Goal: Use online tool/utility: Utilize a website feature to perform a specific function

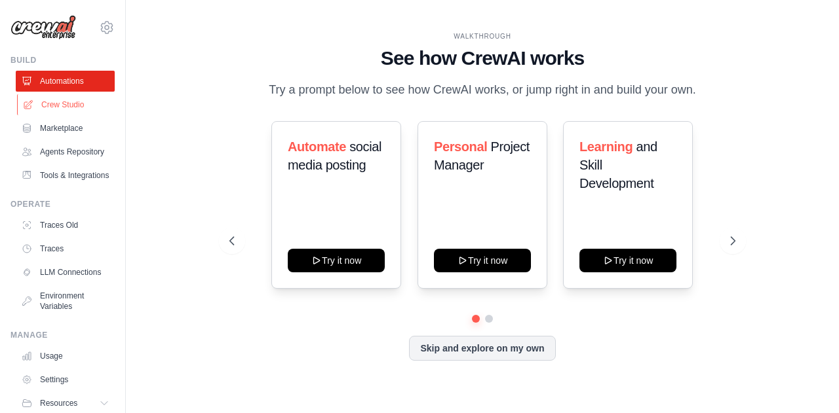
click at [61, 105] on link "Crew Studio" at bounding box center [66, 104] width 99 height 21
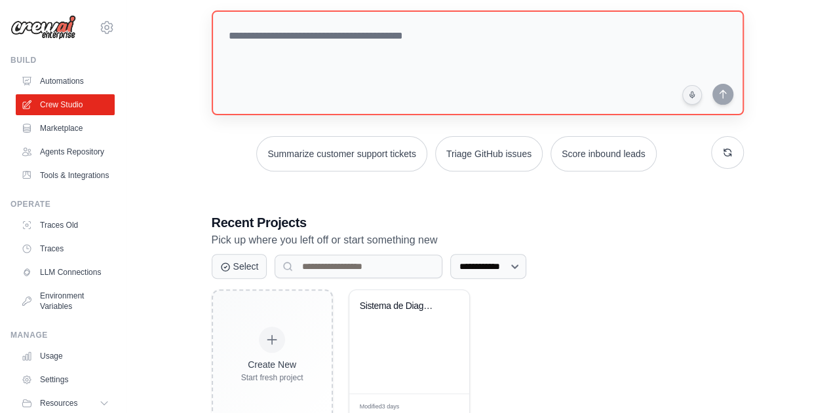
scroll to position [102, 0]
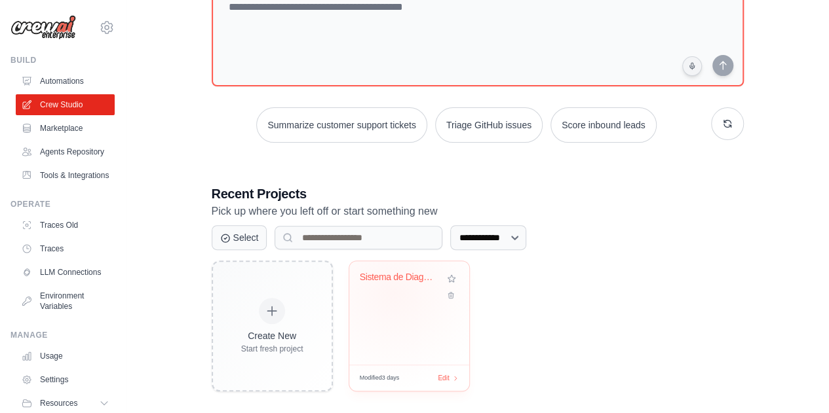
click at [393, 292] on div "Sistema de Diagnostico Digital Mult..." at bounding box center [409, 287] width 99 height 30
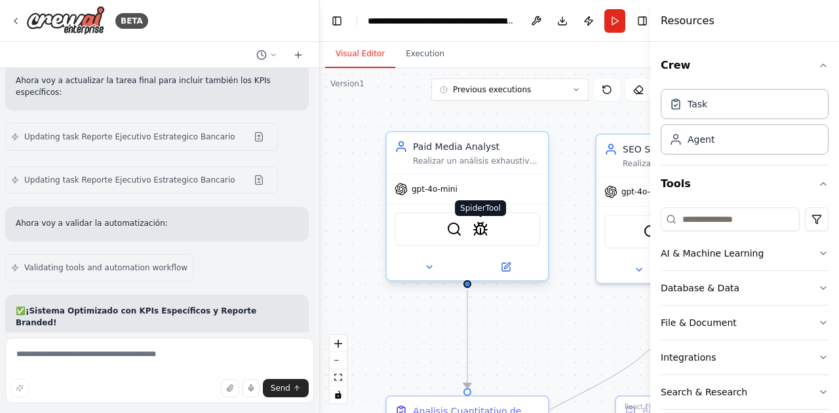
scroll to position [17528, 0]
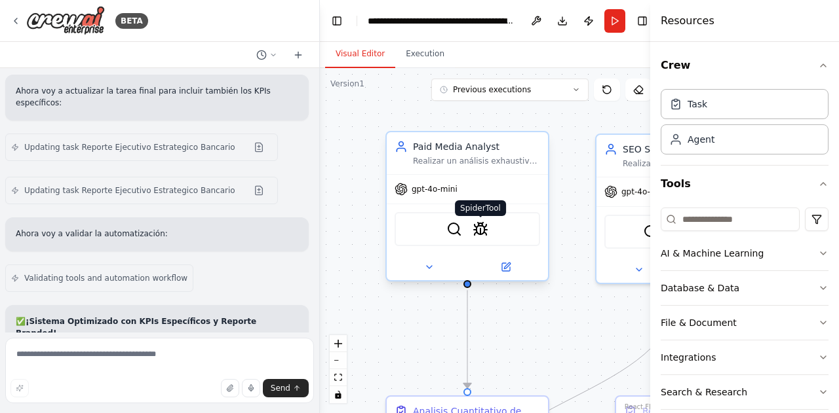
click at [484, 230] on img at bounding box center [480, 229] width 16 height 16
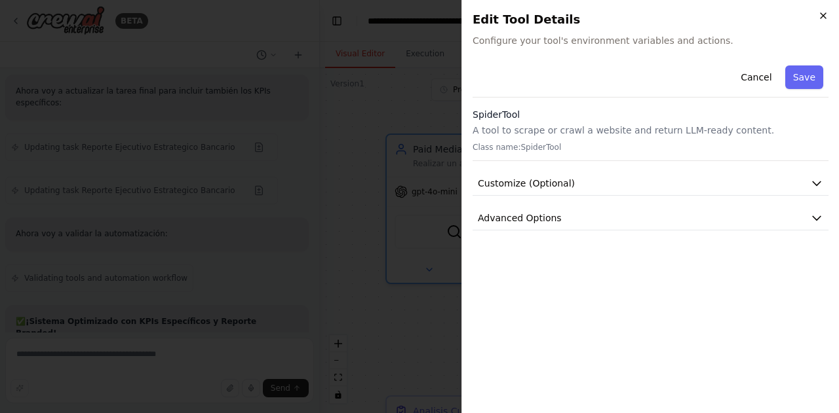
click at [823, 14] on icon "button" at bounding box center [823, 15] width 10 height 10
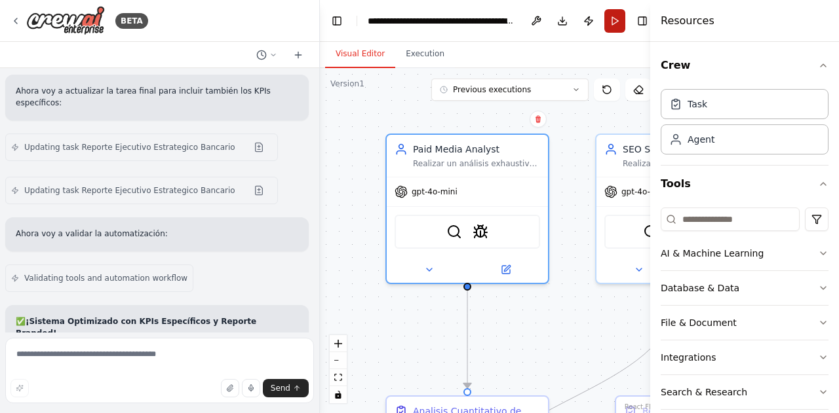
click at [619, 20] on button "Run" at bounding box center [614, 21] width 21 height 24
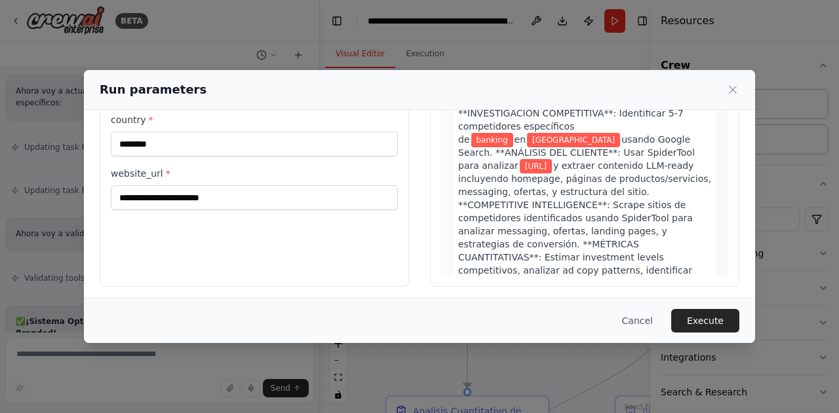
scroll to position [153, 0]
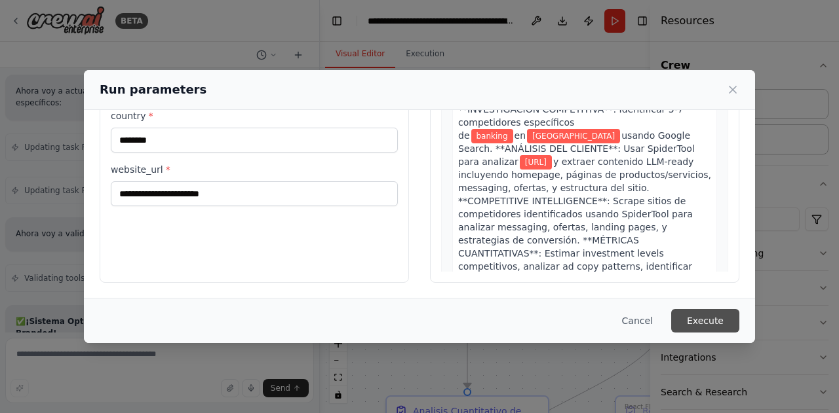
click at [718, 322] on button "Execute" at bounding box center [705, 321] width 68 height 24
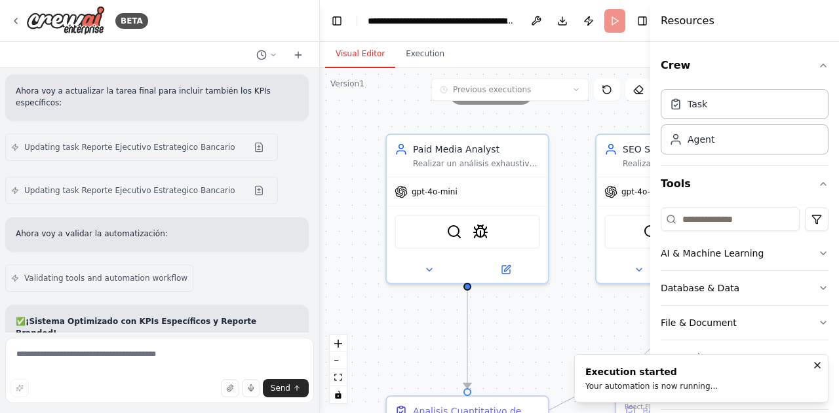
click at [351, 53] on button "Visual Editor" at bounding box center [360, 55] width 70 height 28
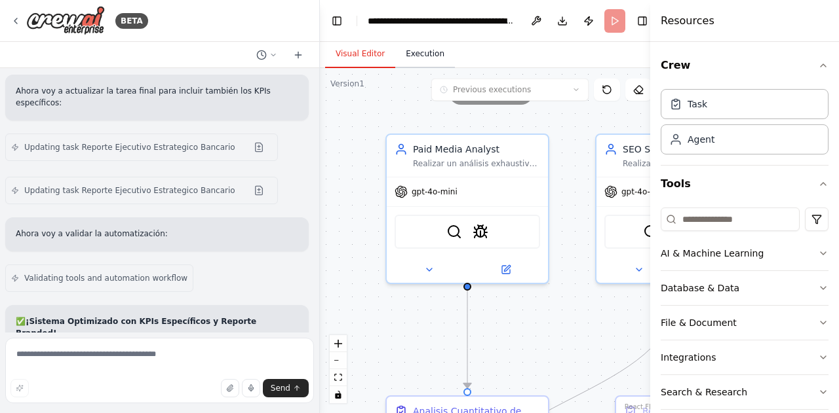
click at [415, 54] on button "Execution" at bounding box center [425, 55] width 60 height 28
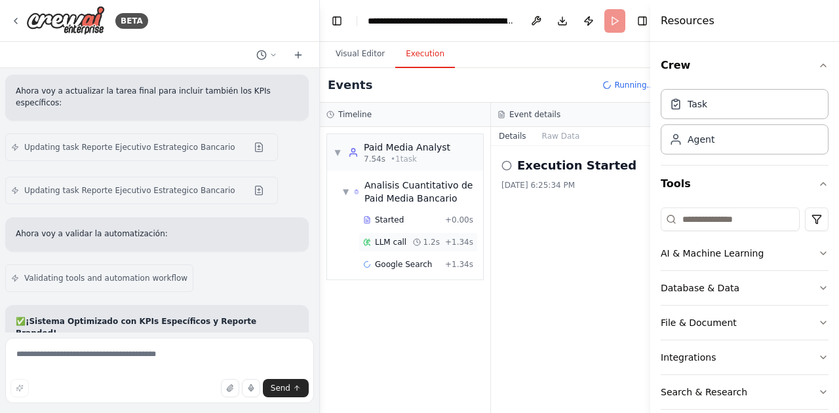
click at [402, 246] on span "LLM call" at bounding box center [390, 242] width 31 height 10
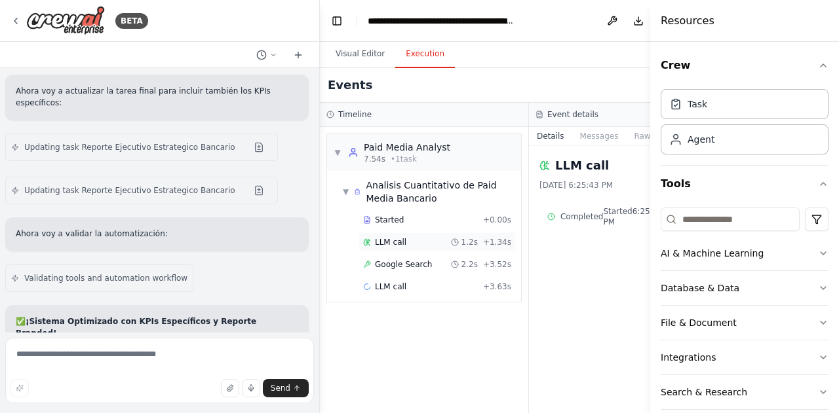
click at [402, 246] on span "LLM call" at bounding box center [390, 242] width 31 height 10
click at [384, 265] on span "Google Search" at bounding box center [403, 264] width 57 height 10
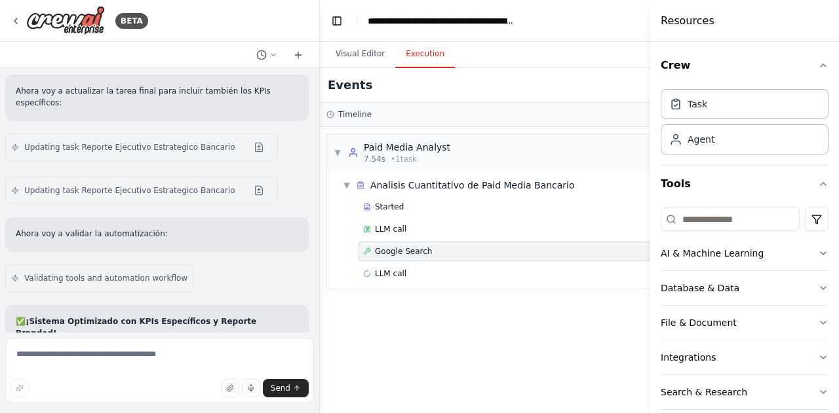
click at [387, 246] on span "Google Search" at bounding box center [403, 251] width 57 height 10
click at [413, 253] on span "Google Search" at bounding box center [403, 251] width 57 height 10
click at [336, 22] on button "Toggle Left Sidebar" at bounding box center [337, 21] width 18 height 18
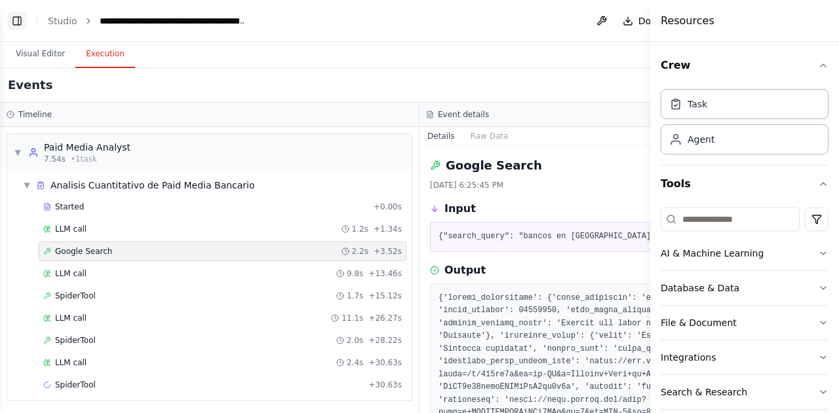
click at [17, 23] on button "Toggle Left Sidebar" at bounding box center [17, 21] width 18 height 18
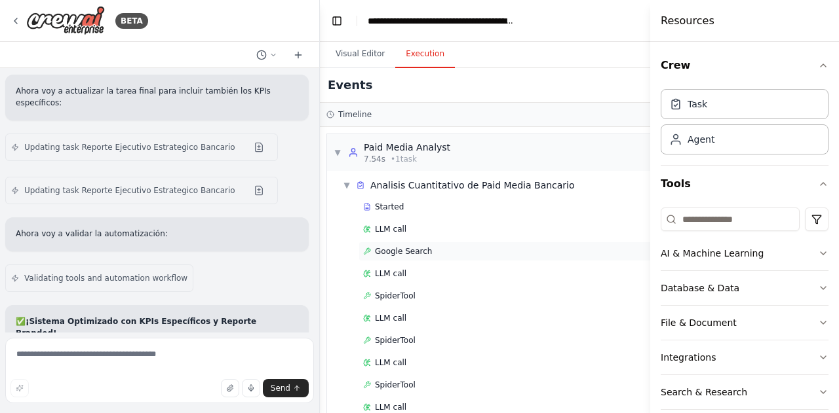
click at [419, 248] on span "Google Search" at bounding box center [403, 251] width 57 height 10
click at [352, 58] on button "Visual Editor" at bounding box center [360, 55] width 70 height 28
click at [438, 56] on button "Execution" at bounding box center [425, 55] width 60 height 28
click at [337, 24] on button "Toggle Left Sidebar" at bounding box center [337, 21] width 18 height 18
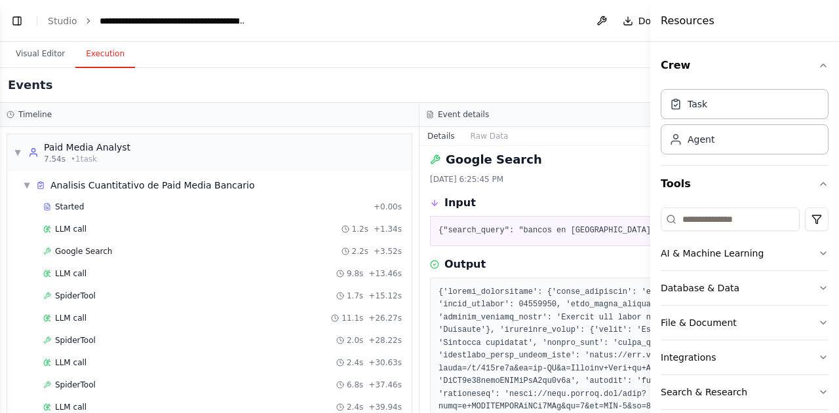
scroll to position [5, 0]
